Goal: Information Seeking & Learning: Find specific fact

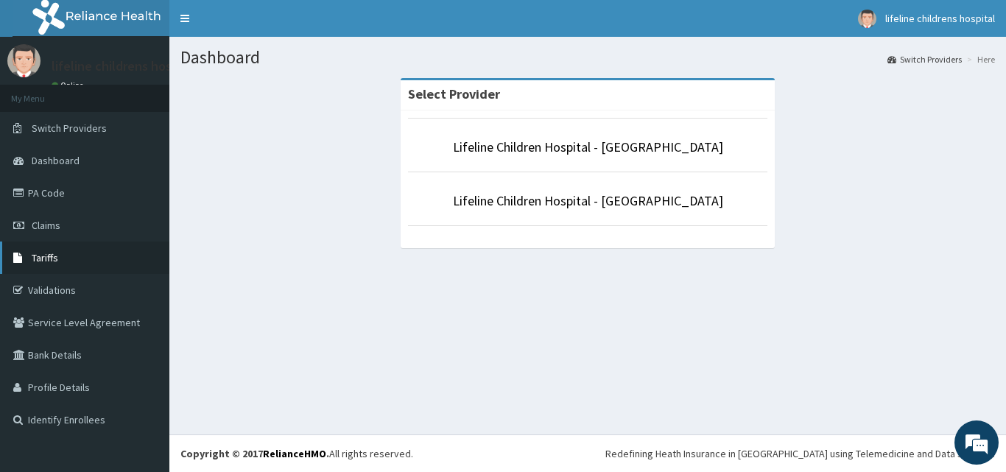
click at [88, 256] on link "Tariffs" at bounding box center [84, 258] width 169 height 32
click at [567, 206] on link "Lifeline Children Hospital - [GEOGRAPHIC_DATA]" at bounding box center [588, 200] width 270 height 17
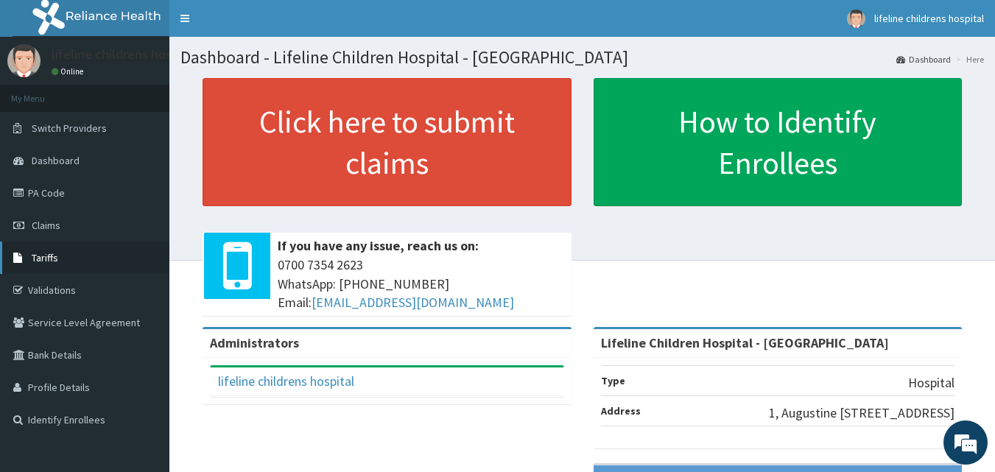
click at [71, 251] on link "Tariffs" at bounding box center [84, 258] width 169 height 32
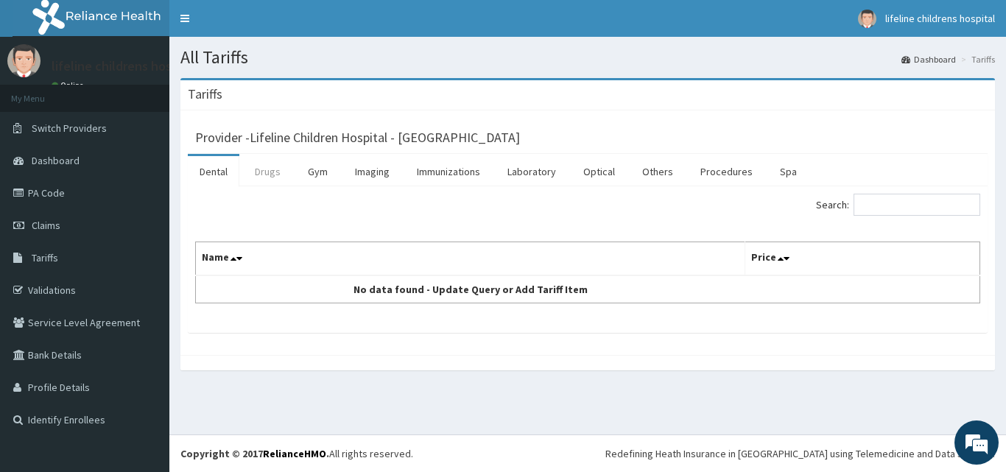
click at [247, 173] on link "Drugs" at bounding box center [267, 171] width 49 height 31
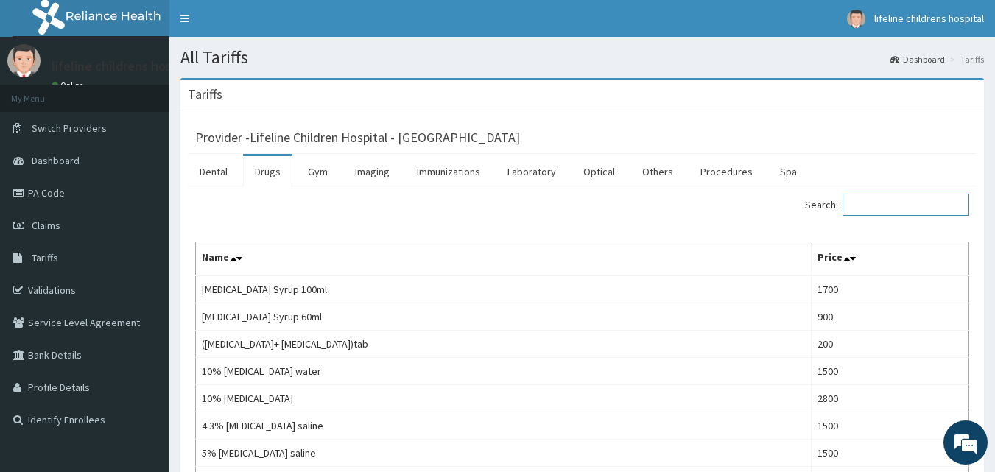
click at [894, 208] on input "Search:" at bounding box center [906, 205] width 127 height 22
paste input "Epilim"
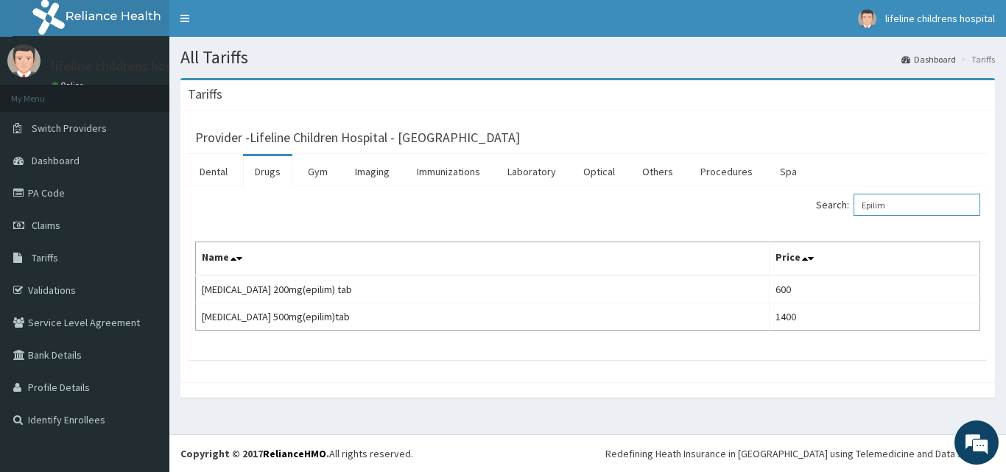
drag, startPoint x: 917, startPoint y: 195, endPoint x: 866, endPoint y: 197, distance: 50.9
click at [866, 197] on label "Search: Epilim" at bounding box center [898, 205] width 164 height 22
paste input "[MEDICAL_DATA] (Epilim) Syrup"
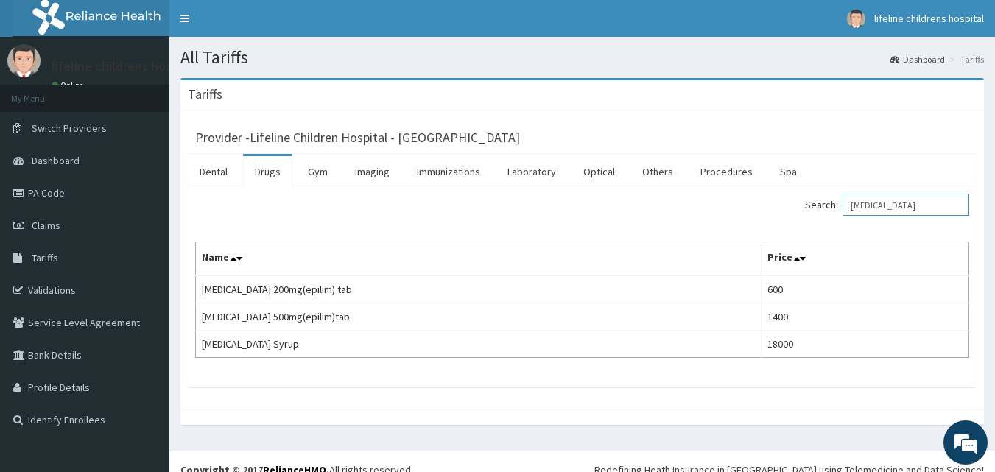
type input "[MEDICAL_DATA]"
click at [73, 200] on link "PA Code" at bounding box center [84, 193] width 169 height 32
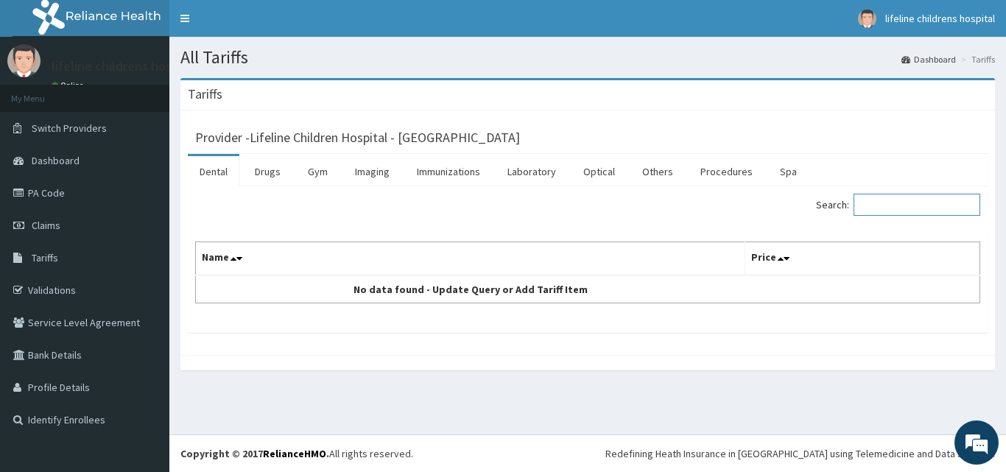
click at [880, 195] on input "Search:" at bounding box center [917, 205] width 127 height 22
type input "h"
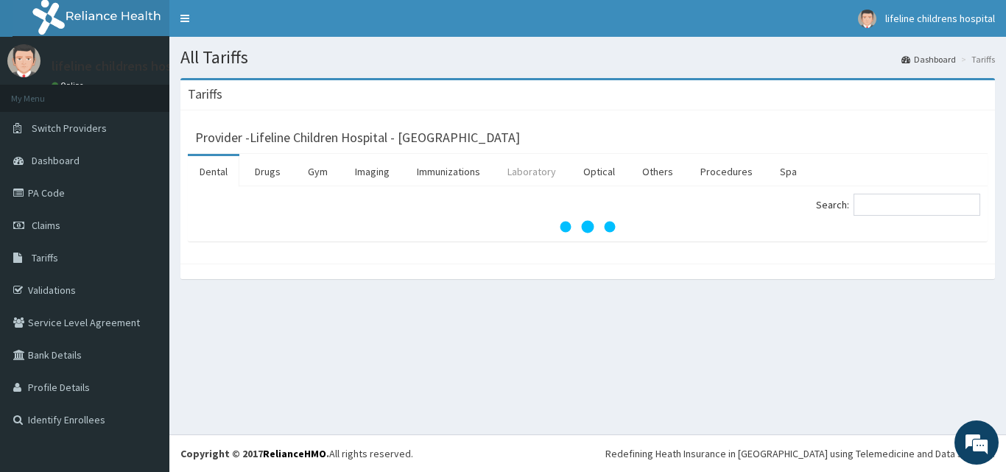
click at [549, 178] on link "Laboratory" at bounding box center [532, 171] width 72 height 31
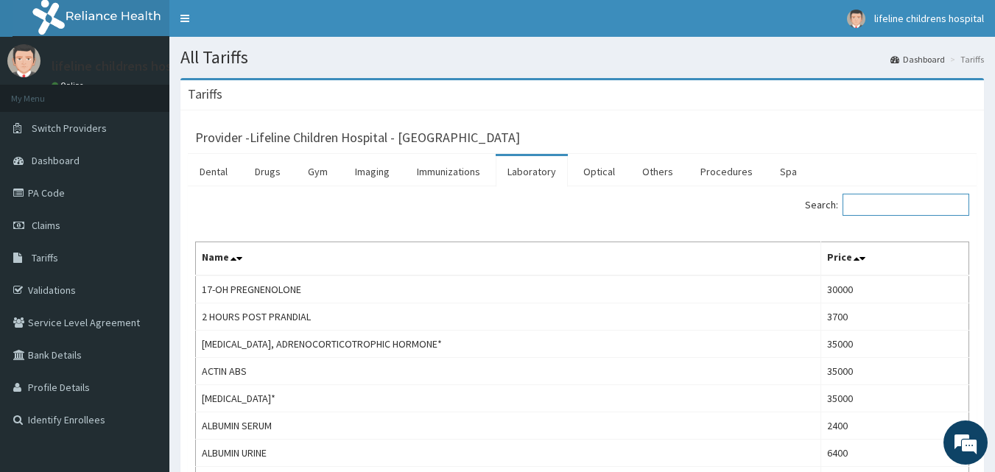
click at [913, 209] on input "Search:" at bounding box center [906, 205] width 127 height 22
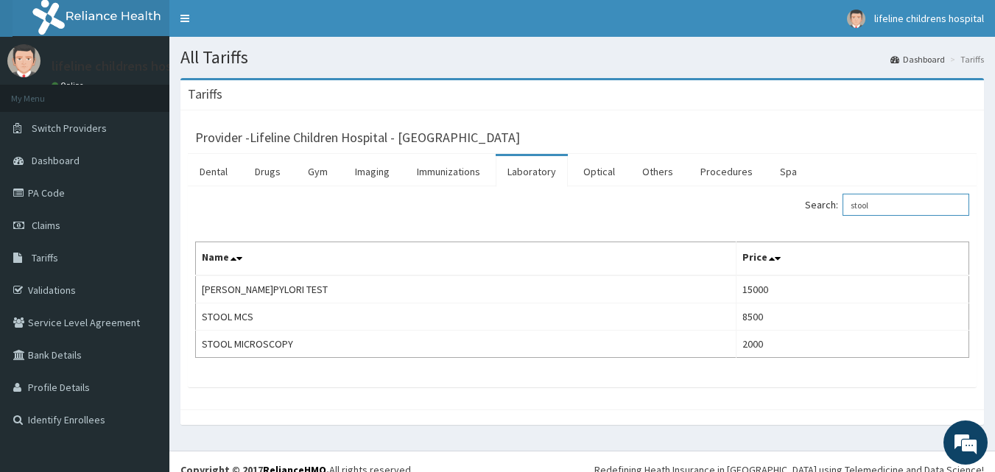
type input "stool"
